Goal: Information Seeking & Learning: Learn about a topic

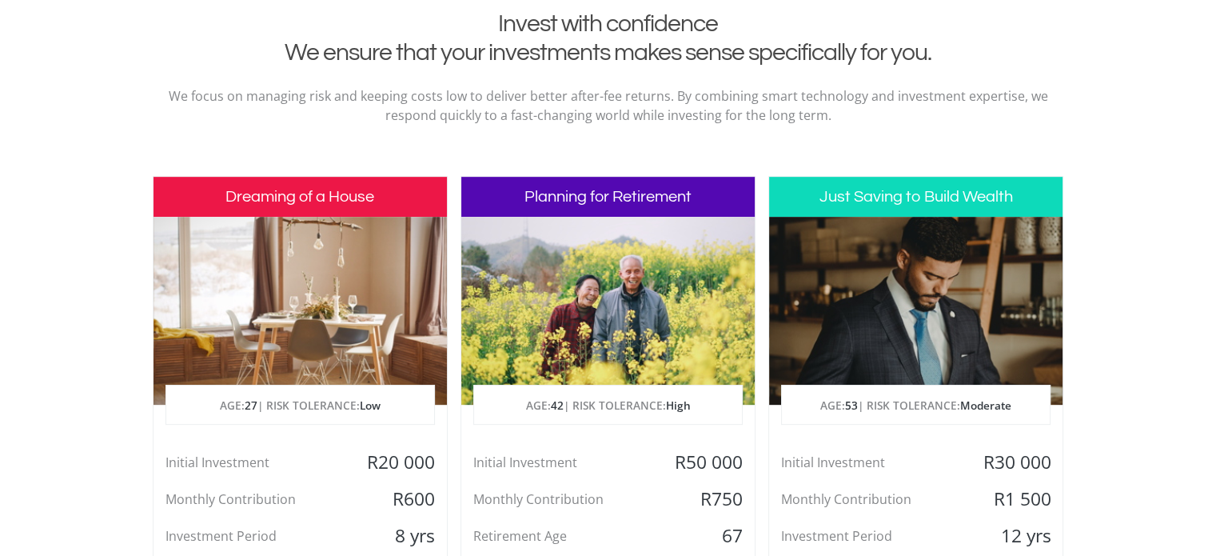
scroll to position [852, 0]
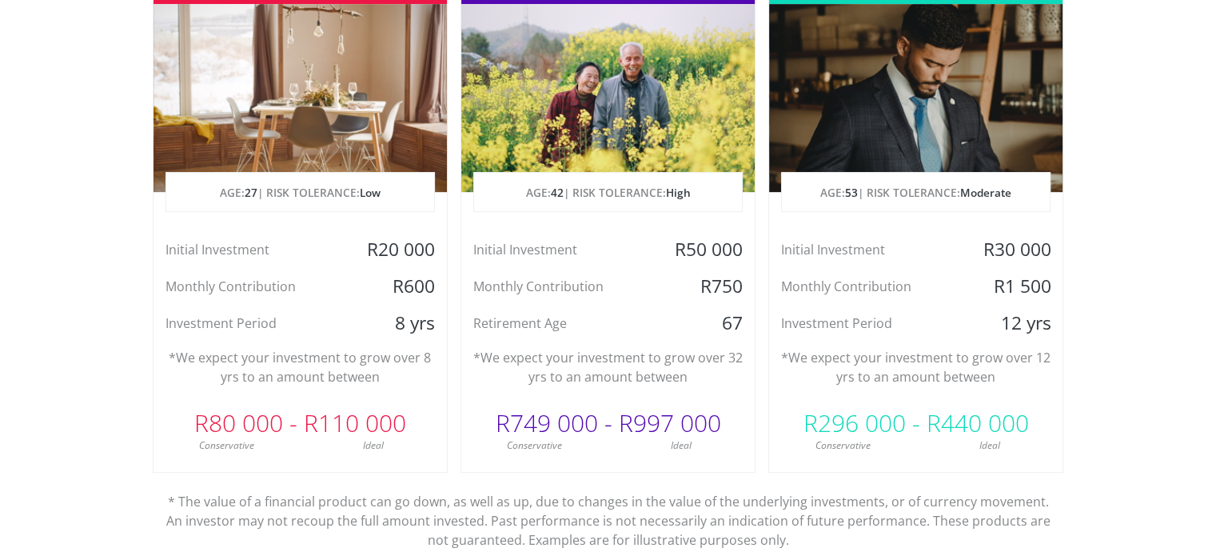
click at [1195, 394] on section "Invest with confidence We ensure that your investments makes sense specifically…" at bounding box center [608, 218] width 1216 height 842
click at [55, 455] on section "Invest with confidence We ensure that your investments makes sense specifically…" at bounding box center [608, 218] width 1216 height 842
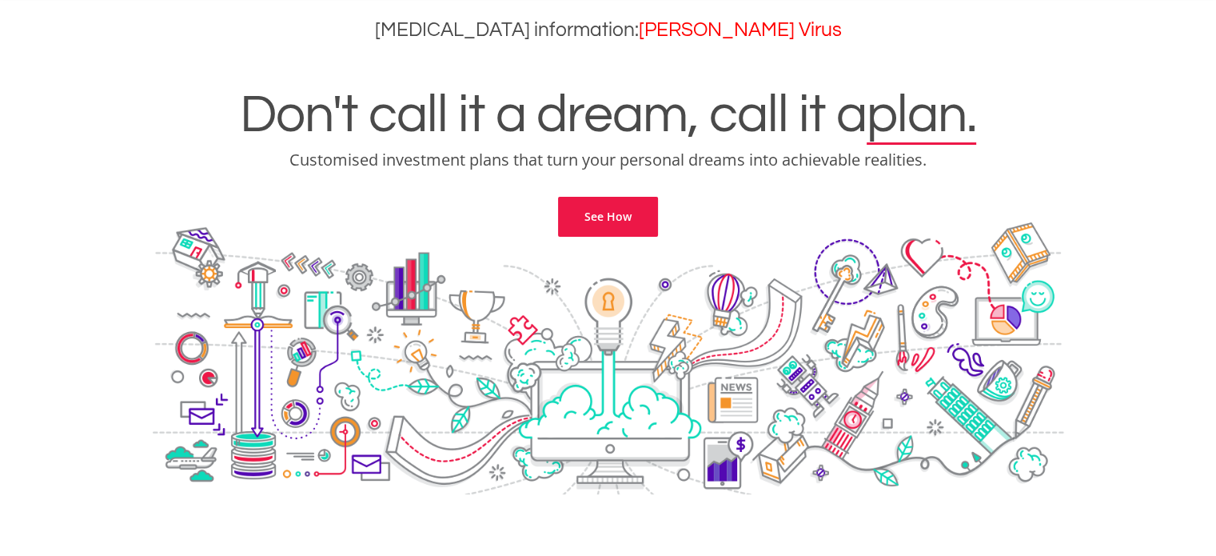
scroll to position [0, 0]
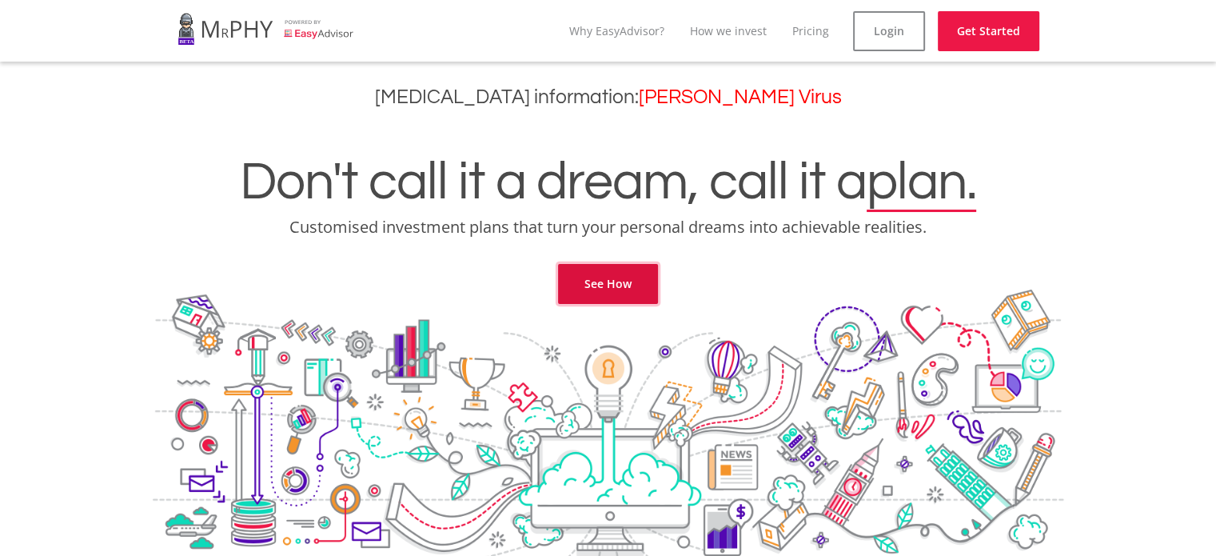
click at [612, 270] on link "See How" at bounding box center [608, 284] width 100 height 40
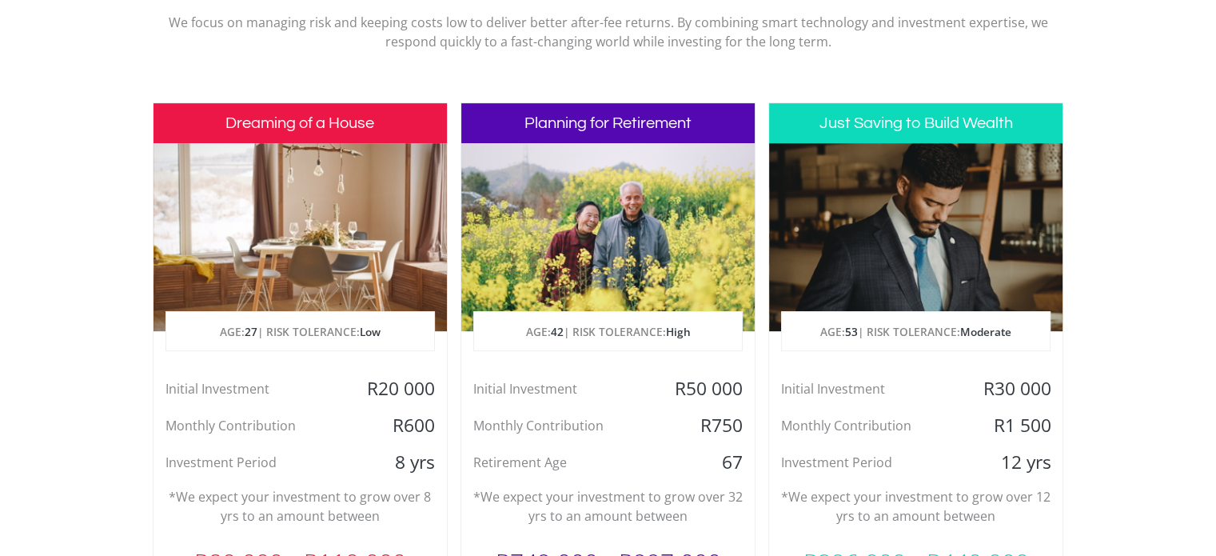
scroll to position [878, 0]
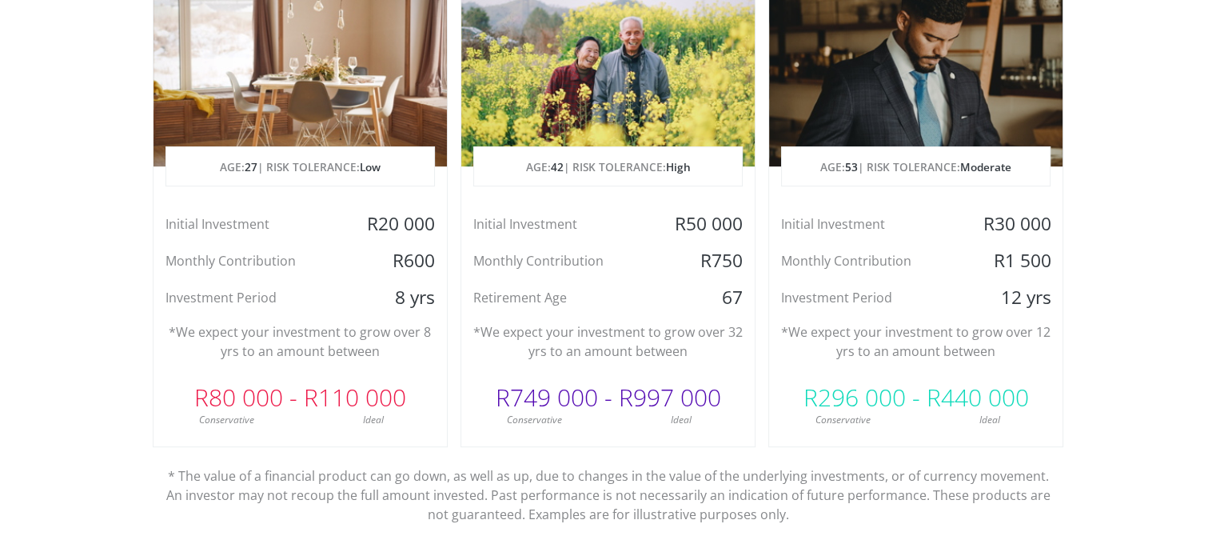
click at [357, 285] on div "8 yrs" at bounding box center [398, 297] width 98 height 24
click at [312, 349] on p "*We expect your investment to grow over 8 yrs to an amount between" at bounding box center [300, 341] width 269 height 38
click at [303, 337] on p "*We expect your investment to grow over 8 yrs to an amount between" at bounding box center [300, 341] width 269 height 38
click at [270, 61] on div at bounding box center [300, 72] width 293 height 188
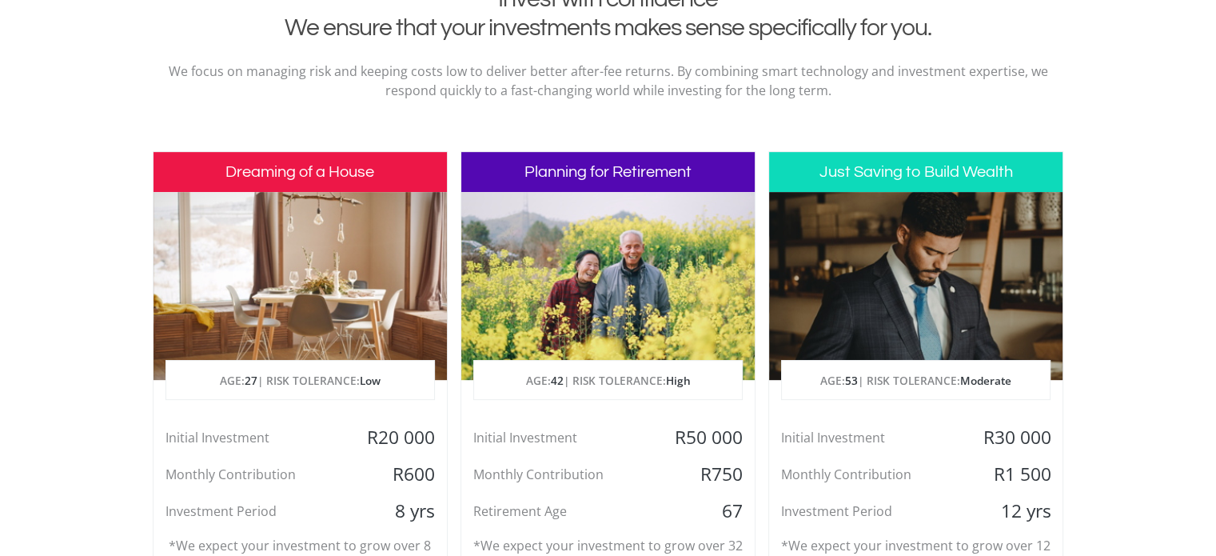
click at [284, 164] on h3 "Dreaming of a House" at bounding box center [300, 172] width 293 height 40
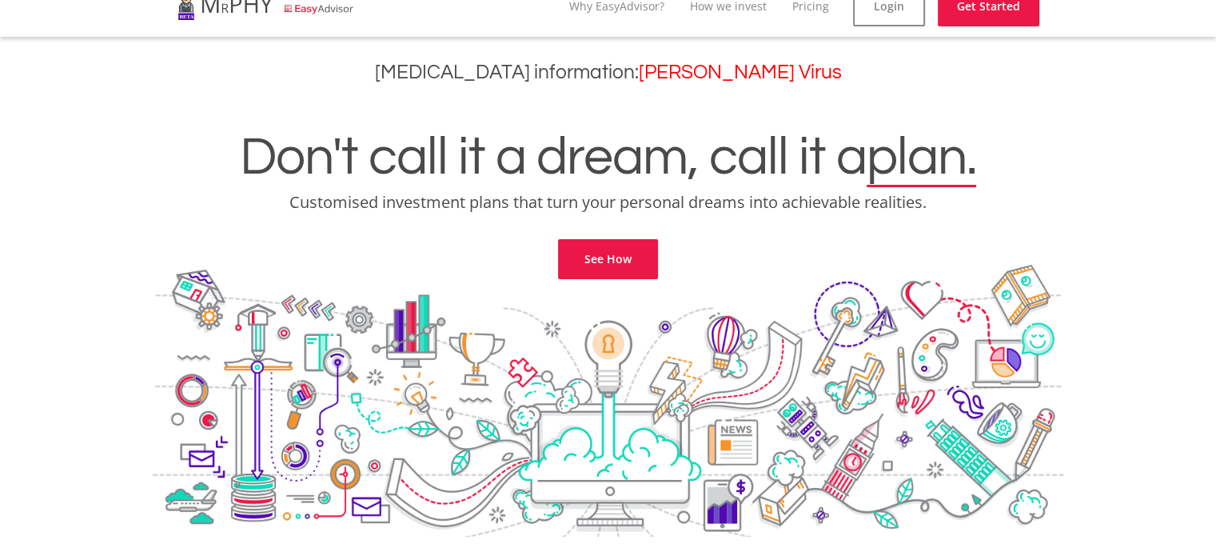
scroll to position [0, 0]
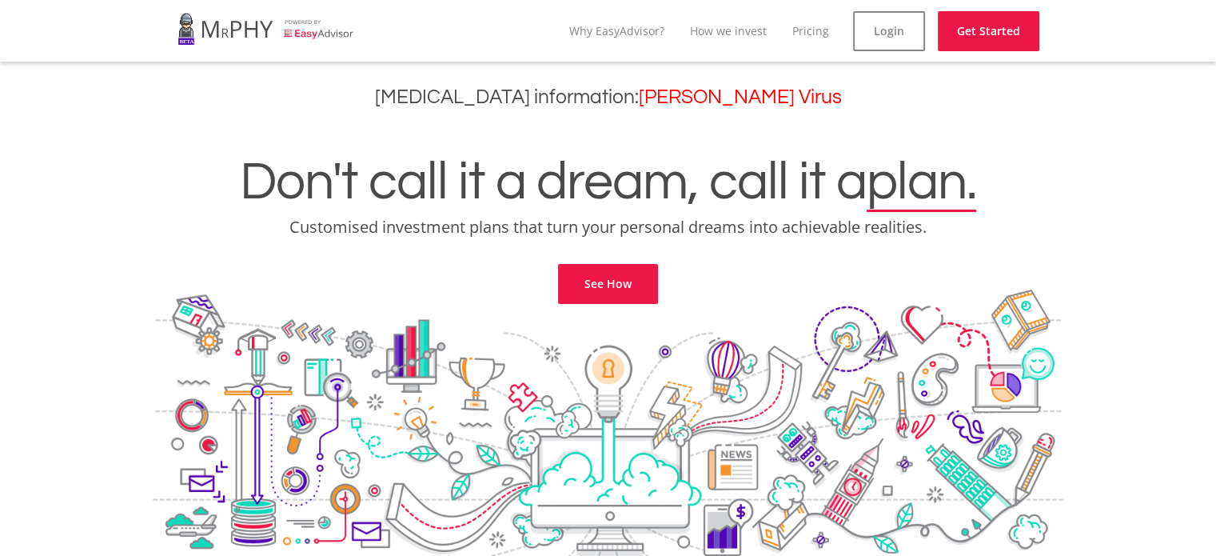
click at [562, 25] on nav "menu Why EasyAdvisor? How we invest Pricing Login Get Started" at bounding box center [609, 31] width 888 height 62
click at [632, 31] on link "Why EasyAdvisor?" at bounding box center [616, 30] width 95 height 15
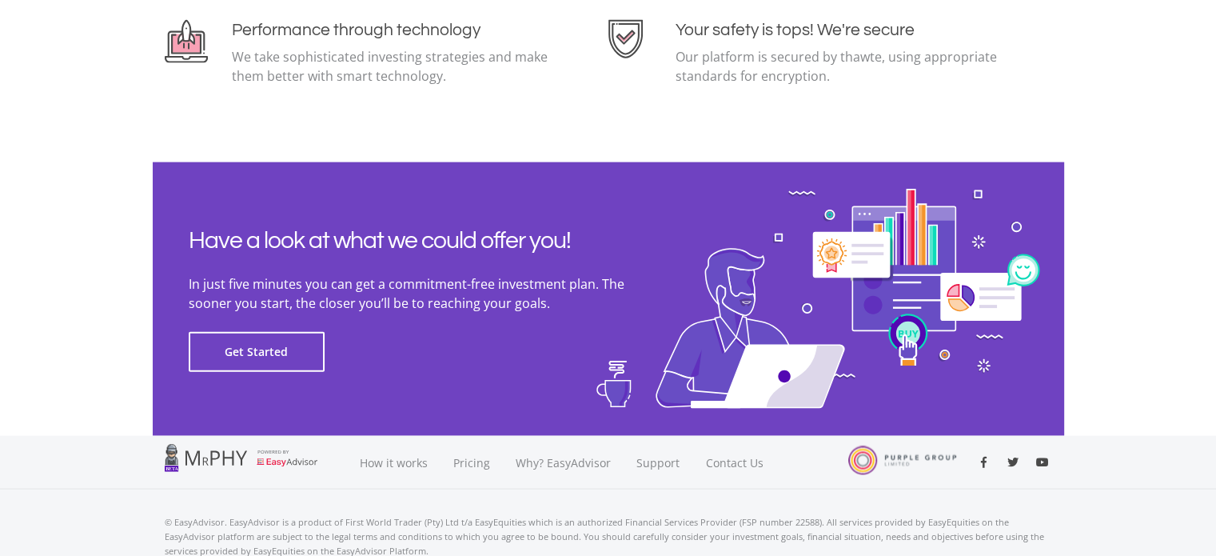
scroll to position [3649, 0]
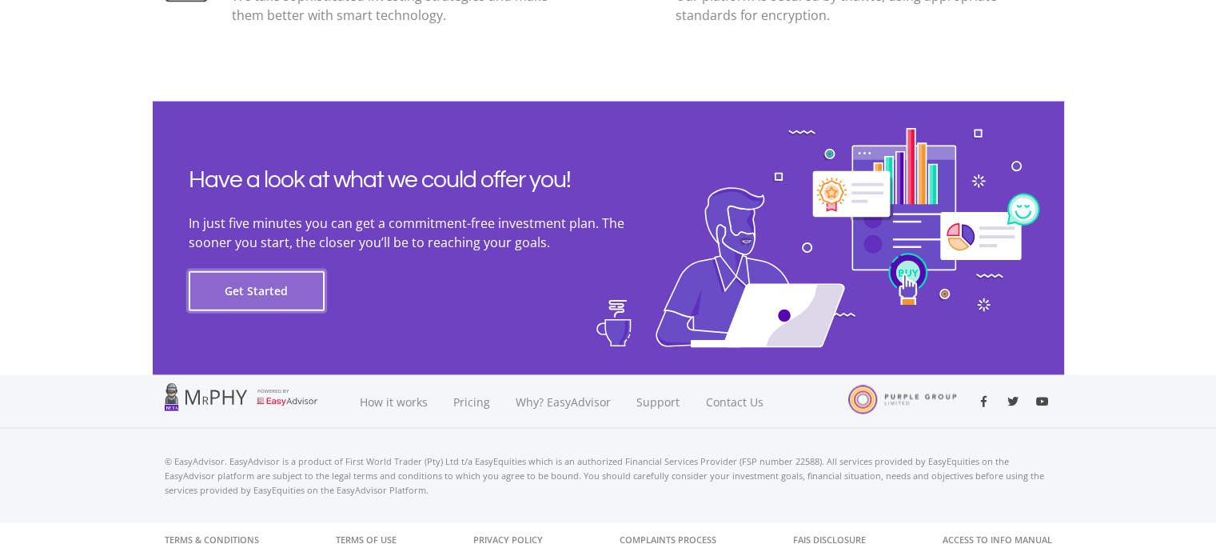
click at [245, 304] on button "Get Started" at bounding box center [257, 291] width 136 height 40
